Goal: Browse casually: Explore the website without a specific task or goal

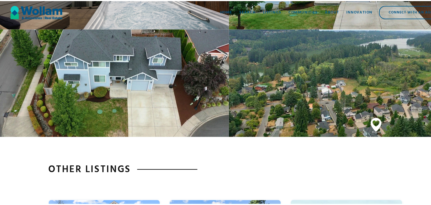
scroll to position [1320, 0]
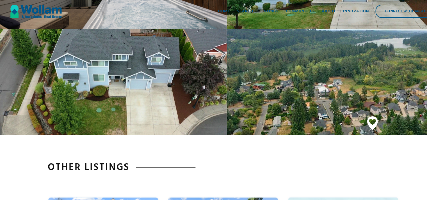
click at [234, 83] on div "open lightbox" at bounding box center [321, 77] width 214 height 100
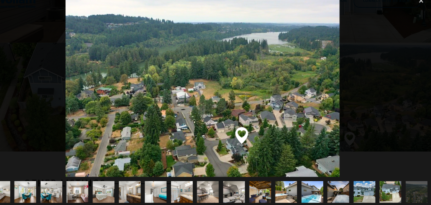
scroll to position [1317, 0]
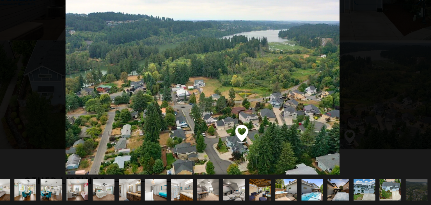
click at [386, 186] on img "show item 21 of 22" at bounding box center [392, 190] width 31 height 20
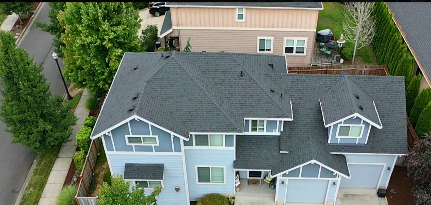
scroll to position [1317, 0]
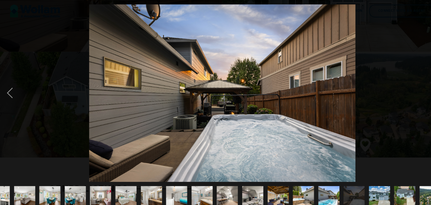
click at [365, 182] on img "show item 20 of 22" at bounding box center [368, 190] width 31 height 20
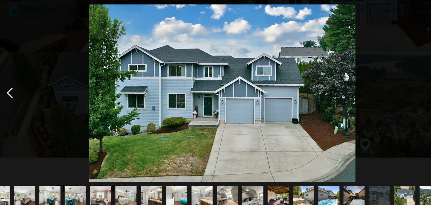
click at [1, 88] on div "previous image" at bounding box center [9, 90] width 19 height 172
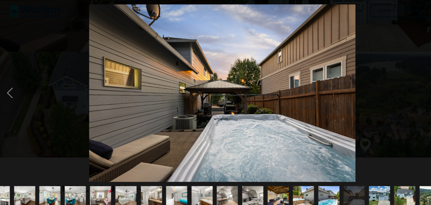
click at [367, 188] on img "show item 20 of 22" at bounding box center [368, 190] width 31 height 20
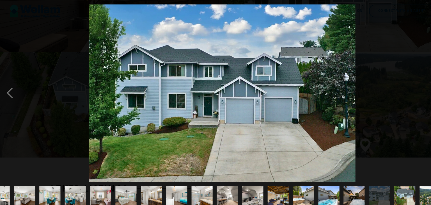
click at [340, 189] on img "show item 19 of 22" at bounding box center [343, 190] width 31 height 20
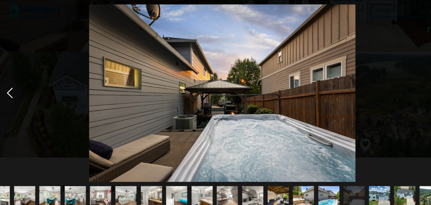
click at [10, 89] on div "previous image" at bounding box center [9, 90] width 19 height 172
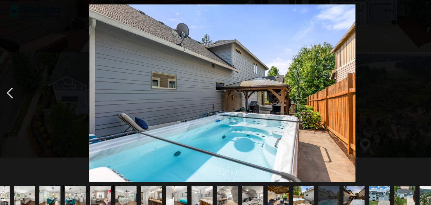
click at [9, 89] on div "previous image" at bounding box center [9, 90] width 19 height 172
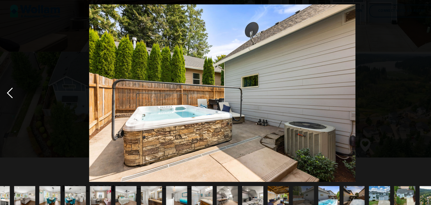
click at [9, 89] on div "previous image" at bounding box center [9, 90] width 19 height 172
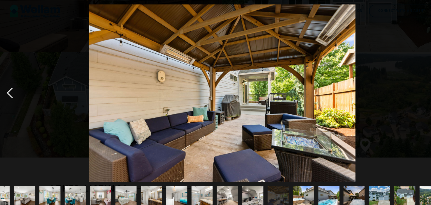
click at [12, 88] on div "previous image" at bounding box center [9, 90] width 19 height 172
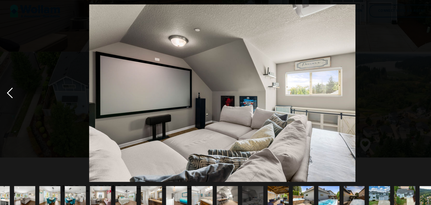
click at [9, 90] on div "previous image" at bounding box center [9, 90] width 19 height 172
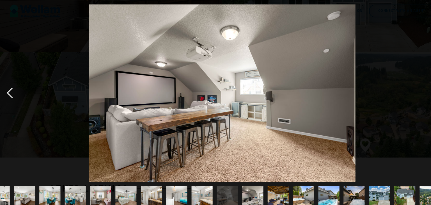
click at [9, 90] on div "previous image" at bounding box center [9, 90] width 19 height 172
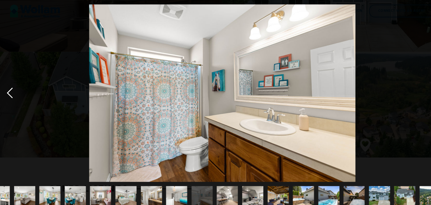
click at [11, 89] on div "previous image" at bounding box center [9, 90] width 19 height 172
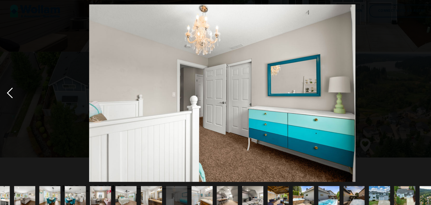
click at [11, 89] on div "previous image" at bounding box center [9, 90] width 19 height 172
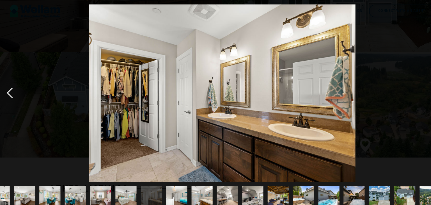
click at [7, 89] on div "previous image" at bounding box center [9, 90] width 19 height 172
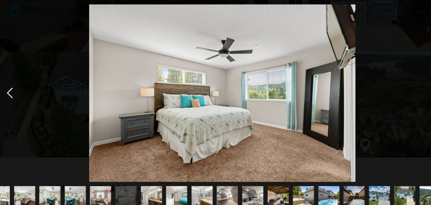
click at [8, 89] on div "previous image" at bounding box center [9, 90] width 19 height 172
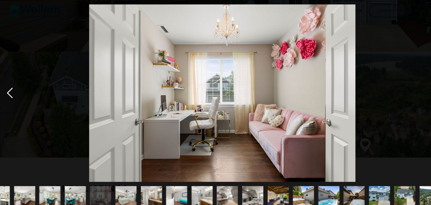
click at [8, 90] on div "previous image" at bounding box center [9, 90] width 19 height 172
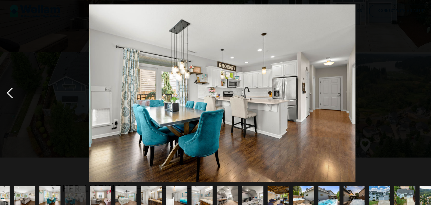
click at [11, 90] on div "previous image" at bounding box center [9, 90] width 19 height 172
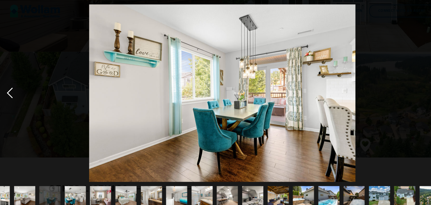
click at [12, 90] on div "previous image" at bounding box center [9, 90] width 19 height 172
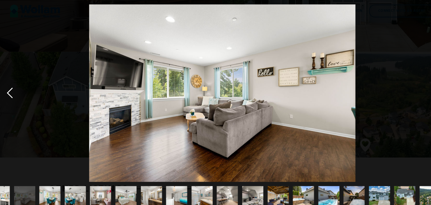
click at [10, 93] on div "previous image" at bounding box center [9, 90] width 19 height 172
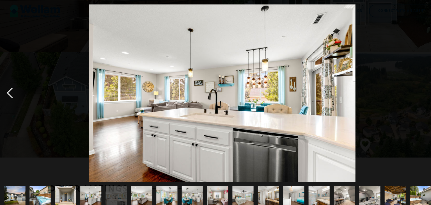
scroll to position [0, 0]
click at [11, 94] on div "previous image" at bounding box center [9, 90] width 19 height 172
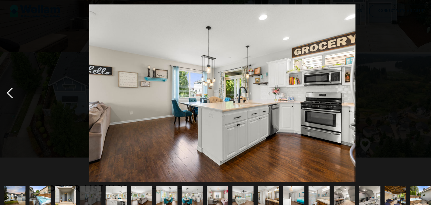
click at [12, 94] on div "previous image" at bounding box center [9, 90] width 19 height 172
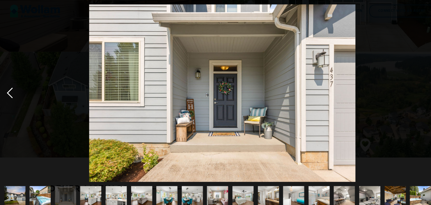
click at [12, 94] on div "previous image" at bounding box center [9, 90] width 19 height 172
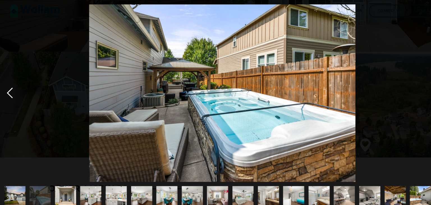
click at [13, 94] on div "previous image" at bounding box center [9, 90] width 19 height 172
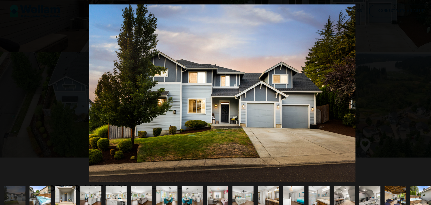
click at [14, 94] on div "previous image" at bounding box center [9, 90] width 19 height 172
click at [42, 182] on img "show item 2 of 22" at bounding box center [39, 190] width 31 height 20
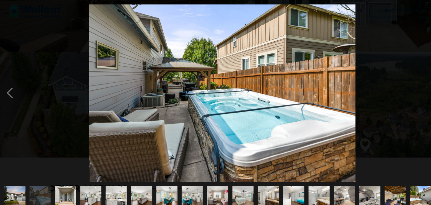
click at [63, 183] on img "show item 3 of 22" at bounding box center [63, 190] width 31 height 20
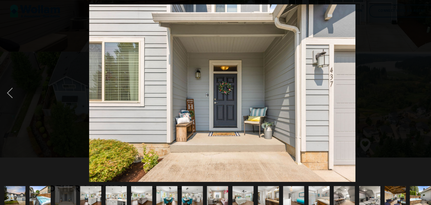
click at [84, 186] on img "show item 4 of 22" at bounding box center [88, 190] width 31 height 20
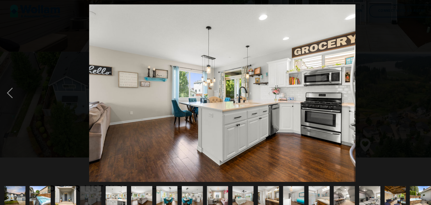
click at [114, 188] on img "show item 5 of 22" at bounding box center [112, 190] width 31 height 20
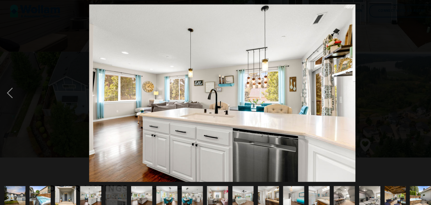
click at [141, 187] on img "show item 6 of 22" at bounding box center [137, 190] width 31 height 20
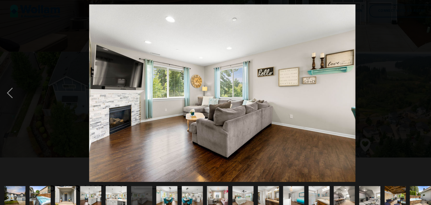
click at [163, 188] on img "show item 7 of 22" at bounding box center [161, 190] width 31 height 20
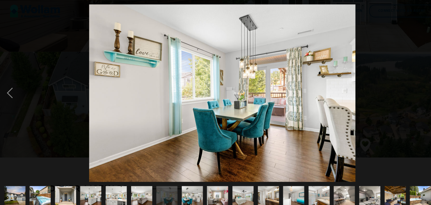
click at [190, 190] on img "show item 8 of 22" at bounding box center [186, 190] width 31 height 20
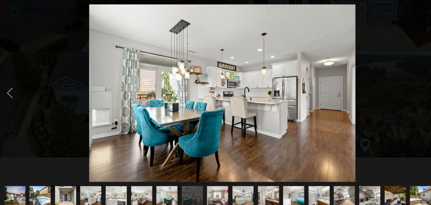
click at [214, 191] on img "show item 9 of 22" at bounding box center [211, 190] width 31 height 20
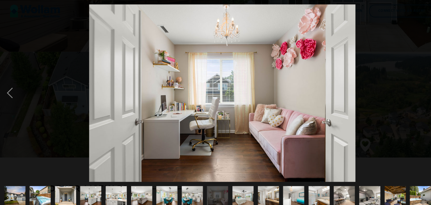
click at [229, 190] on img "show item 10 of 22" at bounding box center [235, 190] width 31 height 20
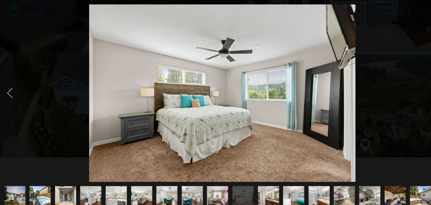
click at [259, 188] on img "show item 11 of 22" at bounding box center [260, 190] width 31 height 20
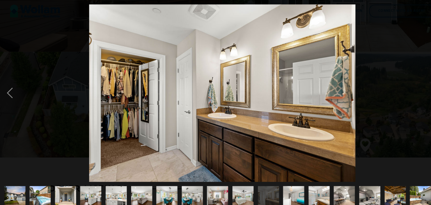
click at [280, 188] on img "show item 12 of 22" at bounding box center [284, 190] width 31 height 20
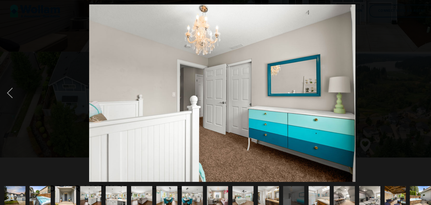
click at [303, 188] on img "show item 13 of 22" at bounding box center [309, 190] width 31 height 20
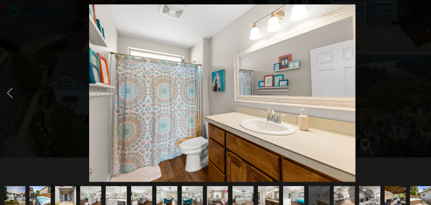
click at [308, 191] on img "show item 13 of 22" at bounding box center [309, 190] width 31 height 20
click at [326, 188] on img "show item 14 of 22" at bounding box center [334, 190] width 31 height 20
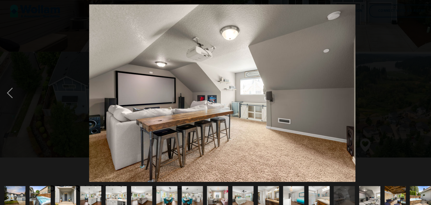
click at [353, 186] on img "show item 15 of 22" at bounding box center [358, 190] width 31 height 20
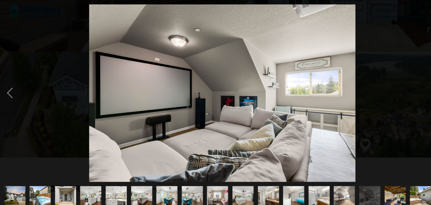
click at [374, 192] on img "show item 16 of 22" at bounding box center [383, 190] width 31 height 20
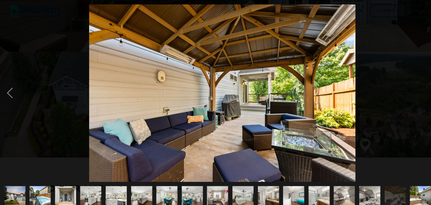
click at [404, 191] on img "show item 17 of 22" at bounding box center [407, 190] width 31 height 20
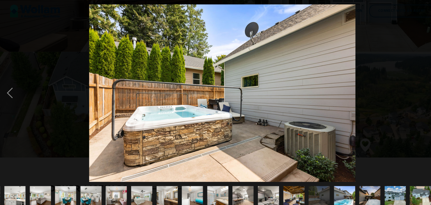
scroll to position [0, 113]
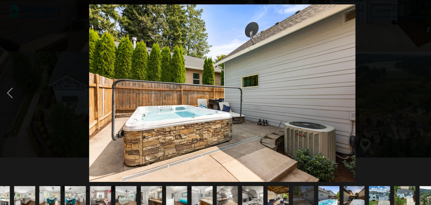
click at [321, 187] on img "show item 18 of 22" at bounding box center [318, 190] width 31 height 20
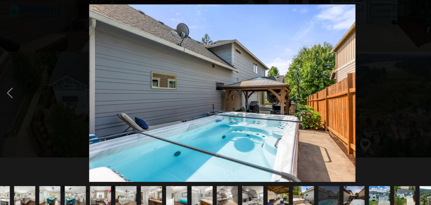
click at [321, 187] on img "show item 18 of 22" at bounding box center [318, 190] width 31 height 20
click at [345, 190] on img "show item 19 of 22" at bounding box center [343, 190] width 31 height 20
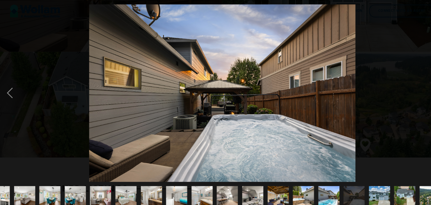
click at [367, 189] on img "show item 20 of 22" at bounding box center [368, 190] width 31 height 20
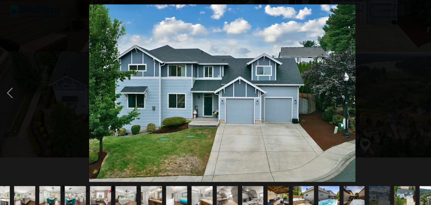
click at [393, 187] on img "show item 21 of 22" at bounding box center [392, 190] width 31 height 20
